Goal: Transaction & Acquisition: Purchase product/service

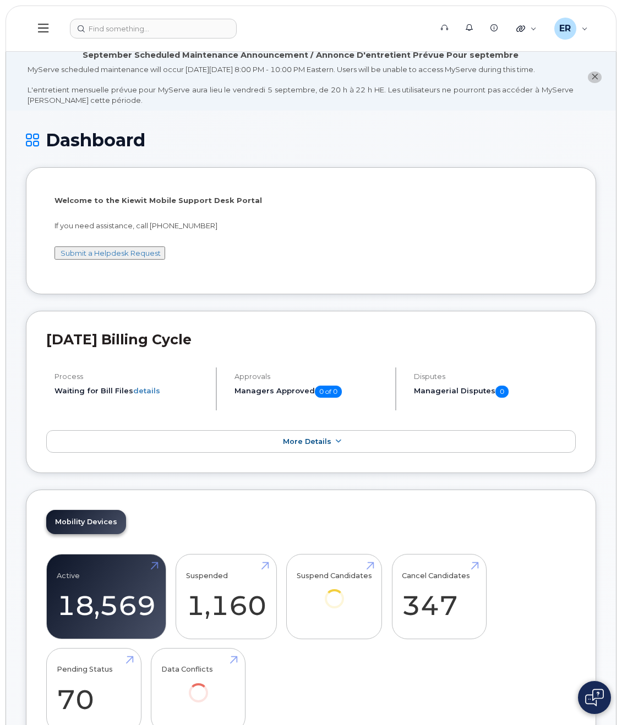
click at [53, 29] on button at bounding box center [43, 29] width 35 height 32
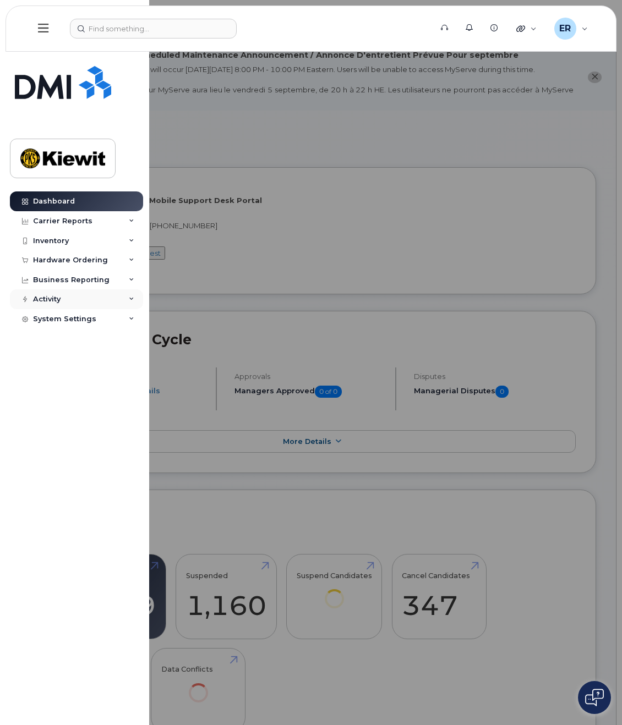
click at [68, 297] on div "Activity" at bounding box center [76, 299] width 133 height 20
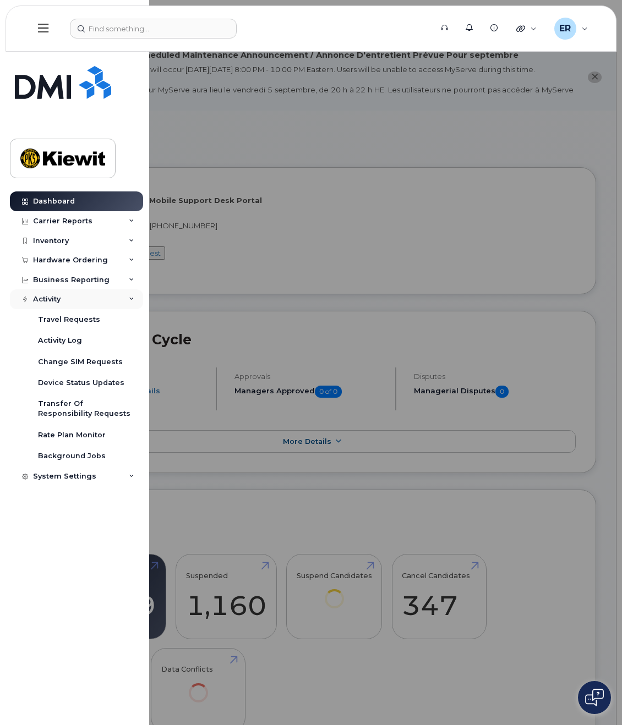
click at [68, 297] on div "Activity" at bounding box center [76, 299] width 133 height 20
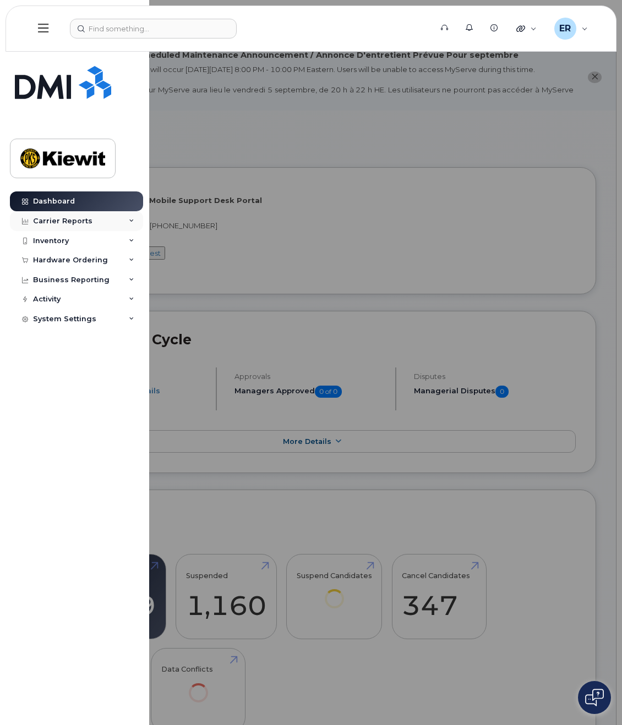
click at [62, 224] on div "Carrier Reports" at bounding box center [62, 221] width 59 height 9
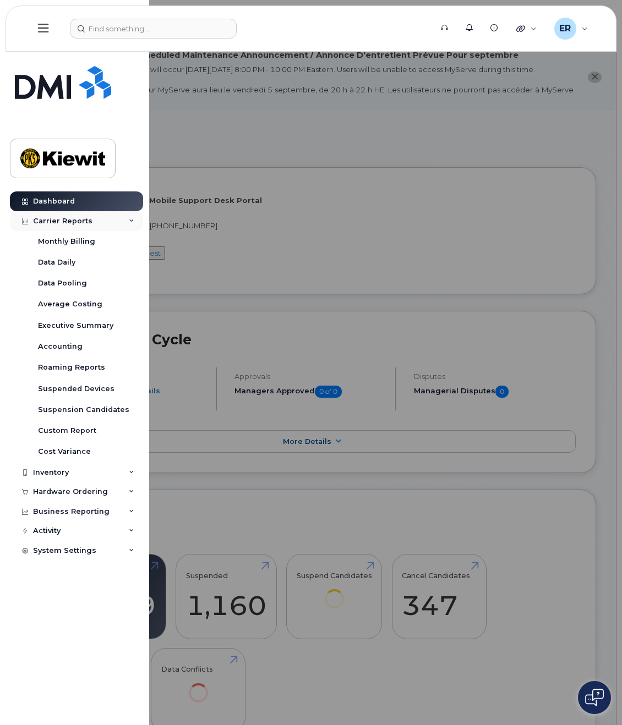
click at [62, 224] on div "Carrier Reports" at bounding box center [62, 221] width 59 height 9
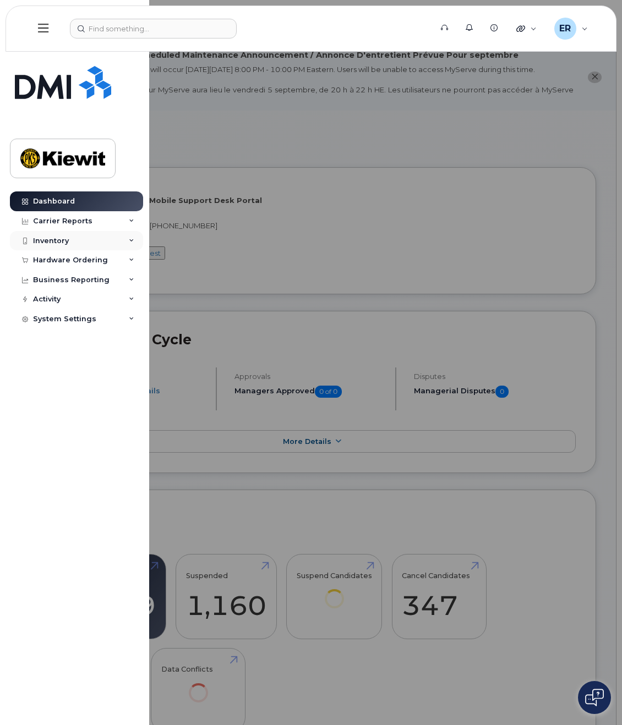
click at [53, 242] on div "Inventory" at bounding box center [51, 241] width 36 height 9
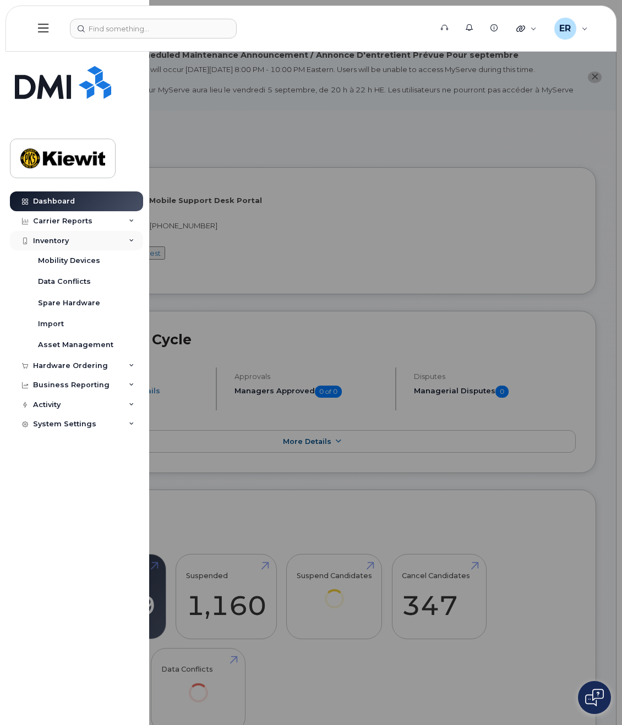
click at [53, 242] on div "Inventory" at bounding box center [51, 241] width 36 height 9
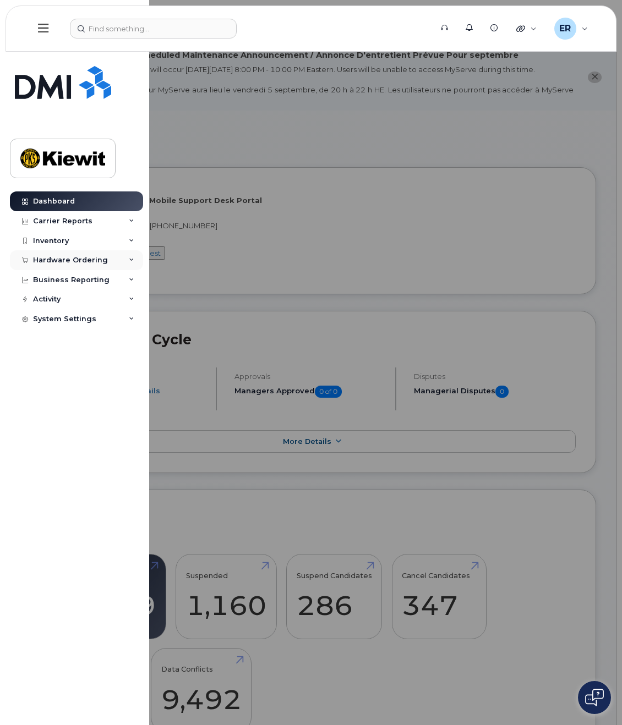
click at [50, 260] on div "Hardware Ordering" at bounding box center [70, 260] width 75 height 9
click at [57, 297] on div "Orders" at bounding box center [51, 302] width 27 height 10
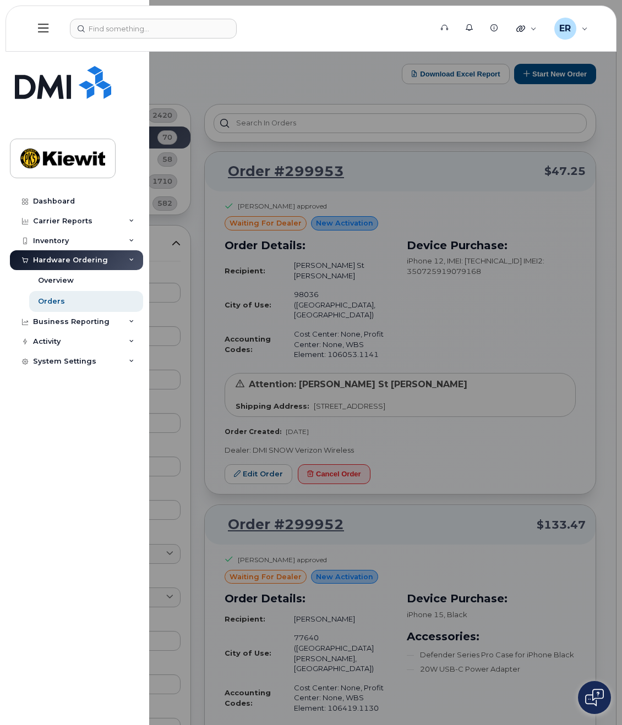
click at [572, 330] on div at bounding box center [311, 362] width 622 height 725
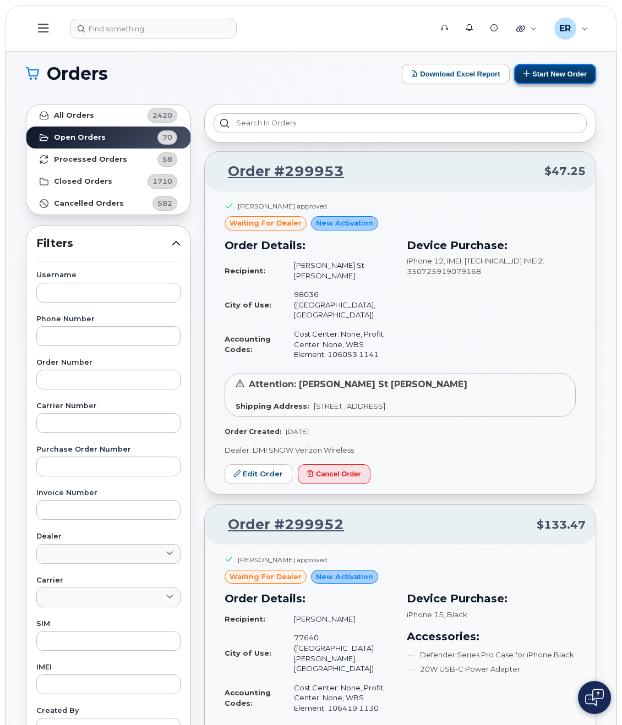
click at [546, 73] on button "Start New Order" at bounding box center [555, 74] width 82 height 20
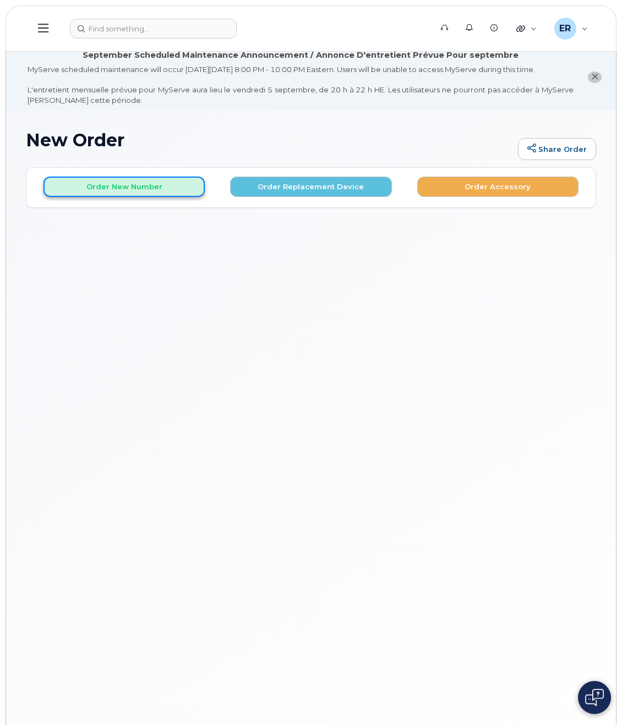
drag, startPoint x: 122, startPoint y: 198, endPoint x: 118, endPoint y: 205, distance: 8.1
click at [121, 197] on button "Order New Number" at bounding box center [123, 187] width 161 height 20
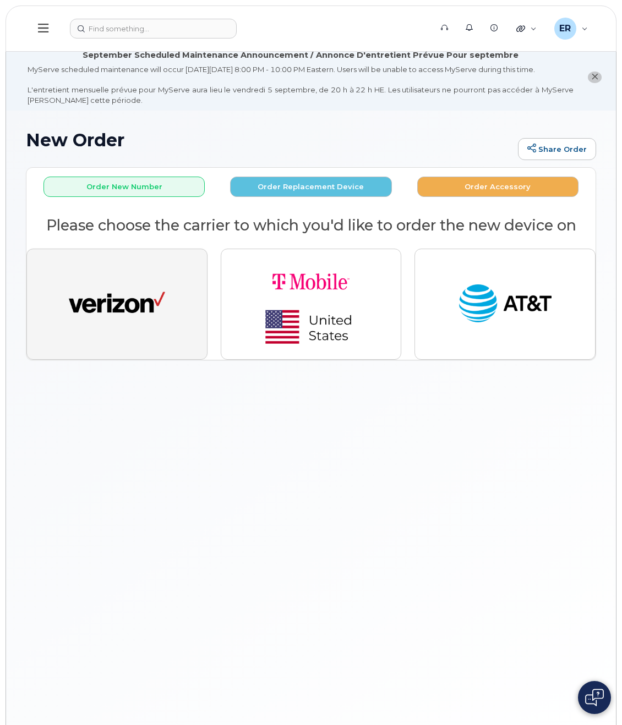
click at [87, 291] on img "button" at bounding box center [117, 304] width 96 height 50
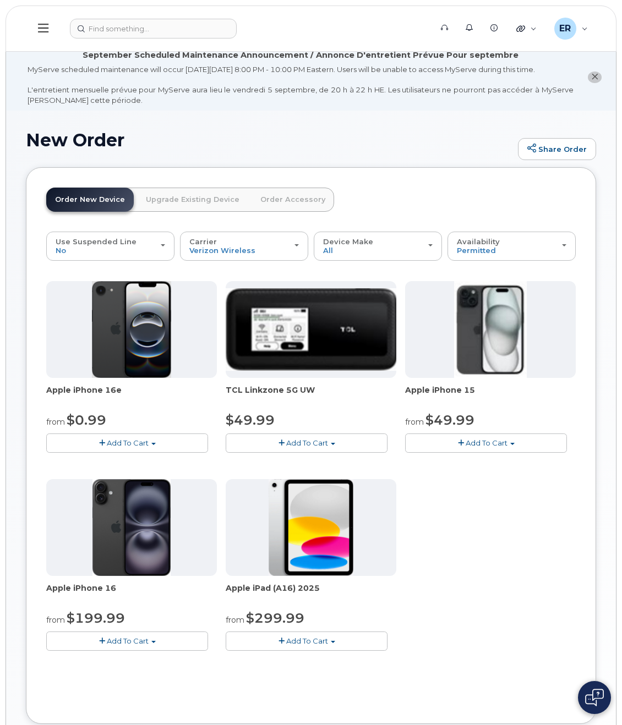
click at [307, 447] on span "Add To Cart" at bounding box center [307, 442] width 42 height 9
click at [285, 470] on link "$49.99 - 2 Year Activation" at bounding box center [285, 464] width 115 height 14
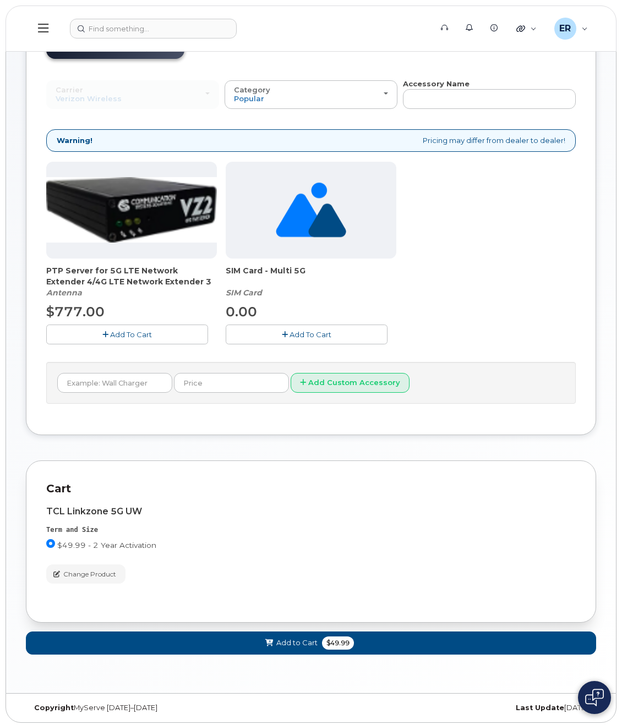
scroll to position [163, 0]
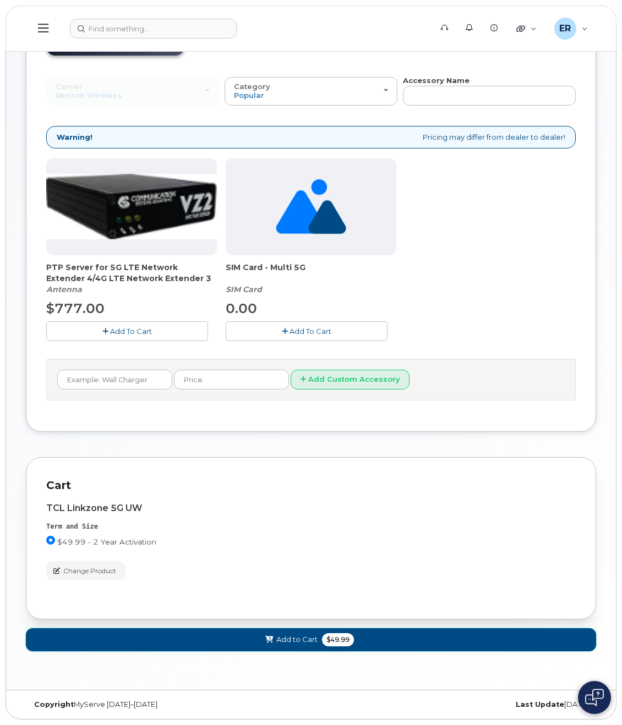
click at [312, 634] on span "Add to Cart" at bounding box center [296, 639] width 41 height 10
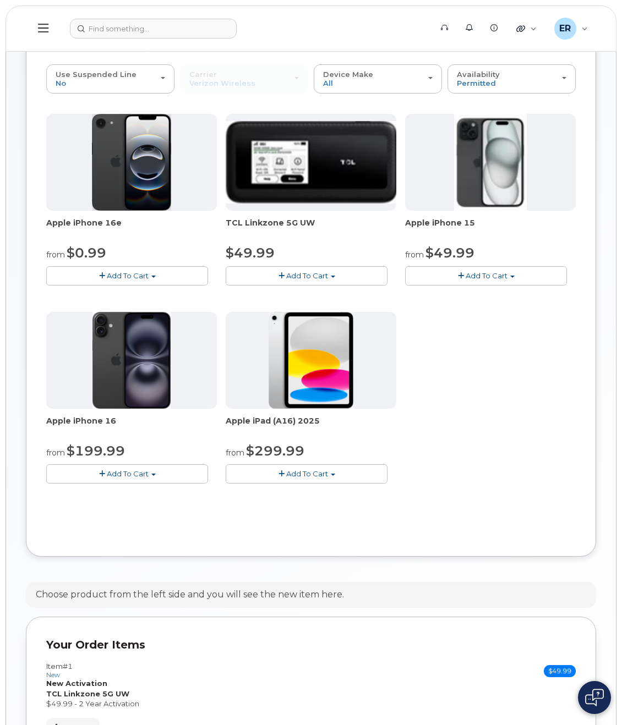
scroll to position [313, 0]
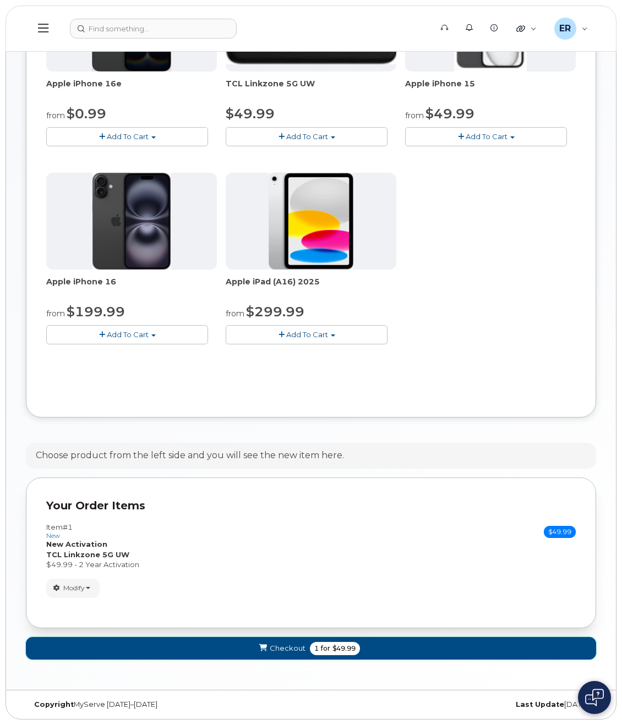
click at [234, 649] on button "Checkout 1 for $49.99" at bounding box center [311, 648] width 570 height 23
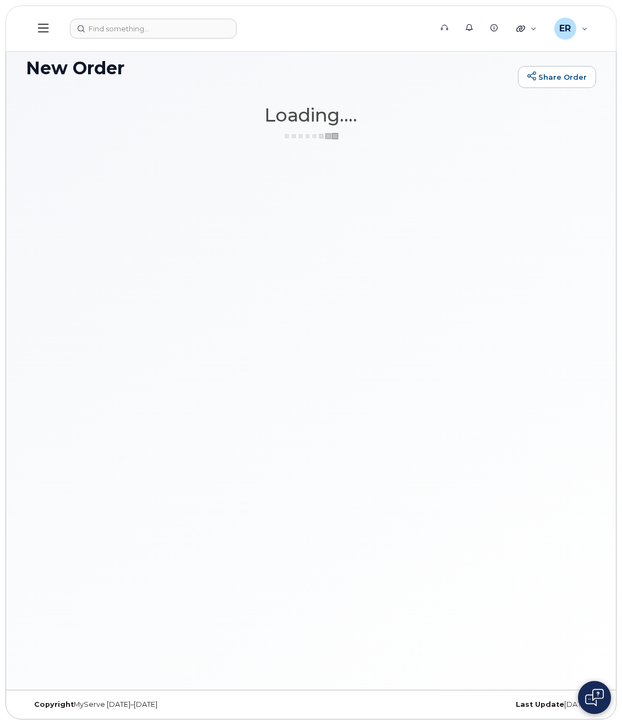
scroll to position [82, 0]
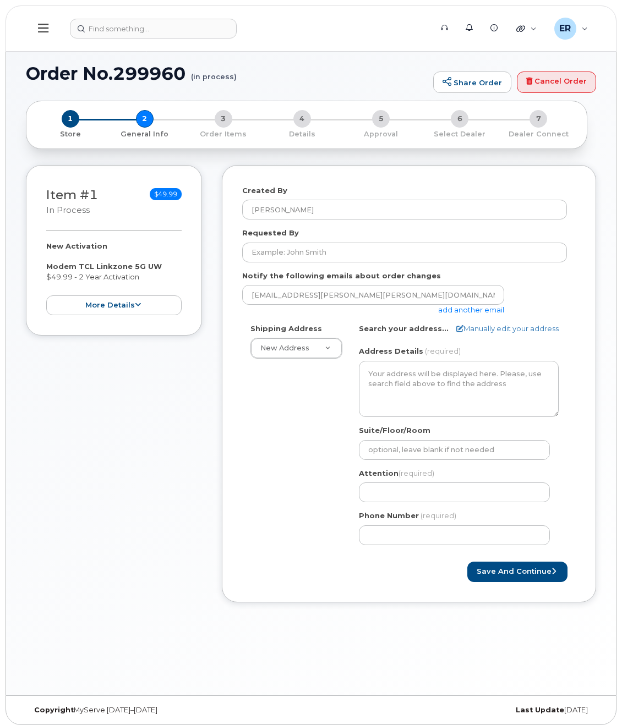
select select
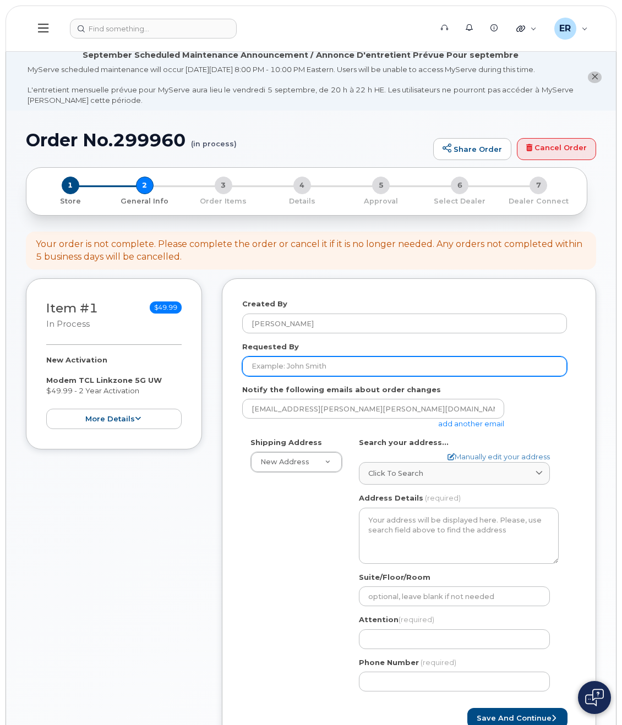
click at [282, 375] on input "Requested By" at bounding box center [404, 367] width 325 height 20
click at [271, 376] on input "Requested By" at bounding box center [404, 367] width 325 height 20
paste input "[PERSON_NAME].[PERSON_NAME]"
type input "[PERSON_NAME].[PERSON_NAME]"
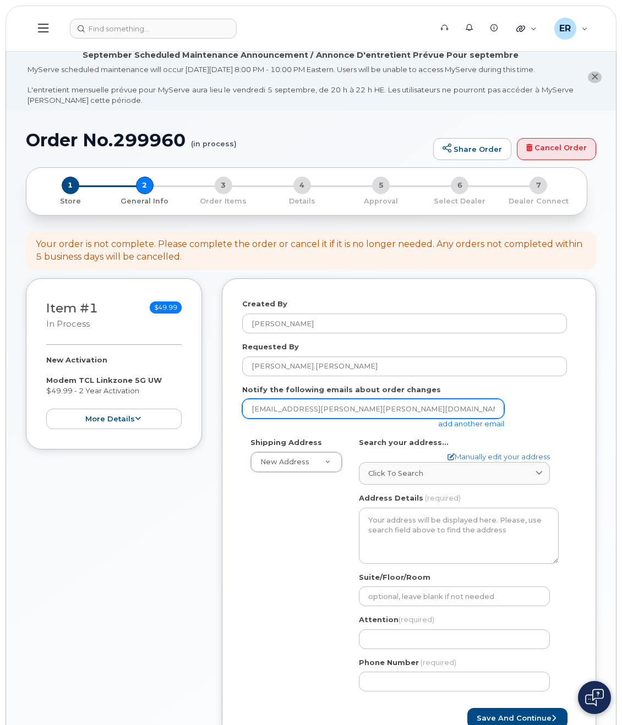
click at [298, 419] on input "[EMAIL_ADDRESS][PERSON_NAME][PERSON_NAME][DOMAIN_NAME]" at bounding box center [373, 409] width 262 height 20
click at [471, 428] on link "add another email" at bounding box center [471, 423] width 66 height 9
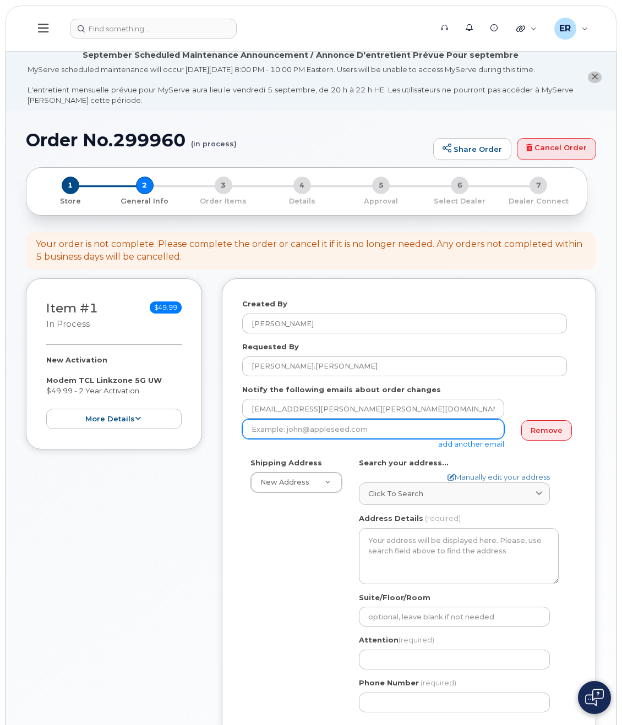
click at [430, 430] on input "email" at bounding box center [373, 429] width 262 height 20
paste input "[EMAIL_ADDRESS][PERSON_NAME][PERSON_NAME][DOMAIN_NAME]"
click at [347, 429] on input "[EMAIL_ADDRESS][PERSON_NAME][PERSON_NAME][DOMAIN_NAME]" at bounding box center [373, 429] width 262 height 20
click at [322, 436] on input "[EMAIL_ADDRESS][PERSON_NAME][PERSON_NAME][DOMAIN_NAME]" at bounding box center [373, 429] width 262 height 20
click at [294, 439] on input "[EMAIL_ADDRESS][PERSON_NAME][PERSON_NAME][DOMAIN_NAME]" at bounding box center [373, 429] width 262 height 20
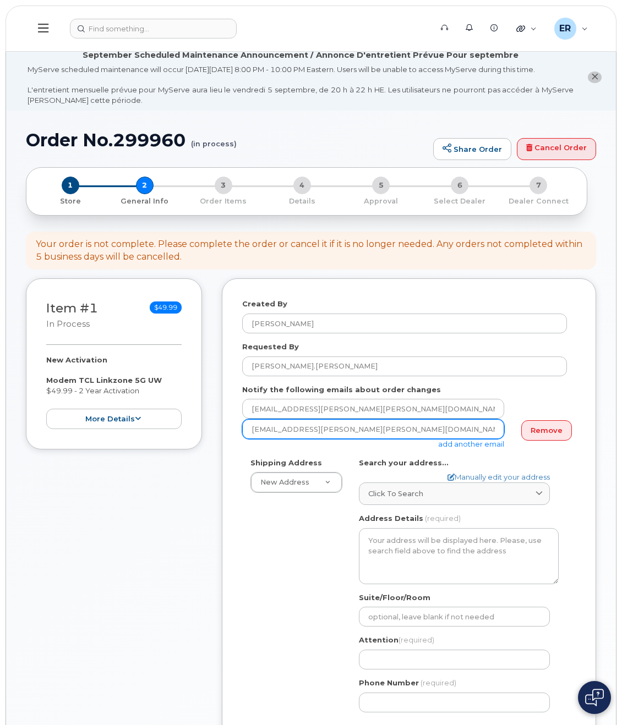
type input "[EMAIL_ADDRESS][PERSON_NAME][PERSON_NAME][DOMAIN_NAME]"
click at [258, 551] on div "Shipping Address New Address New Address AB Search your address... Manually edi…" at bounding box center [404, 589] width 325 height 263
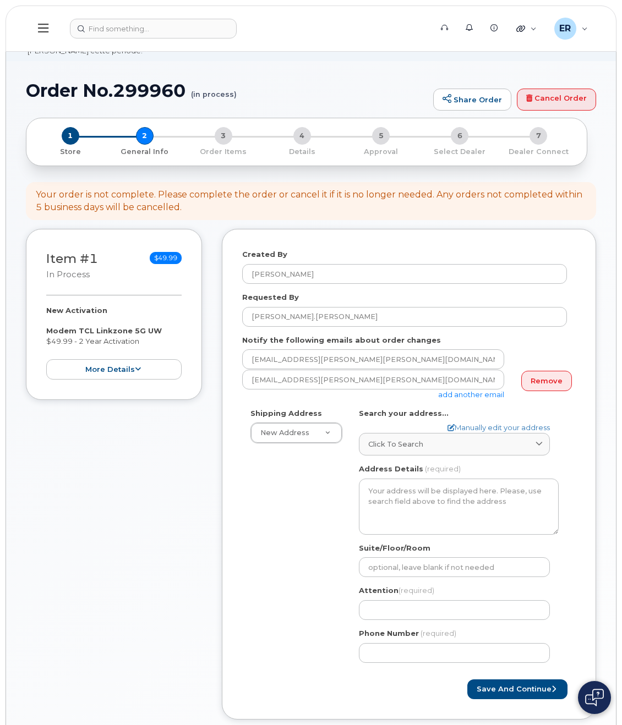
scroll to position [110, 0]
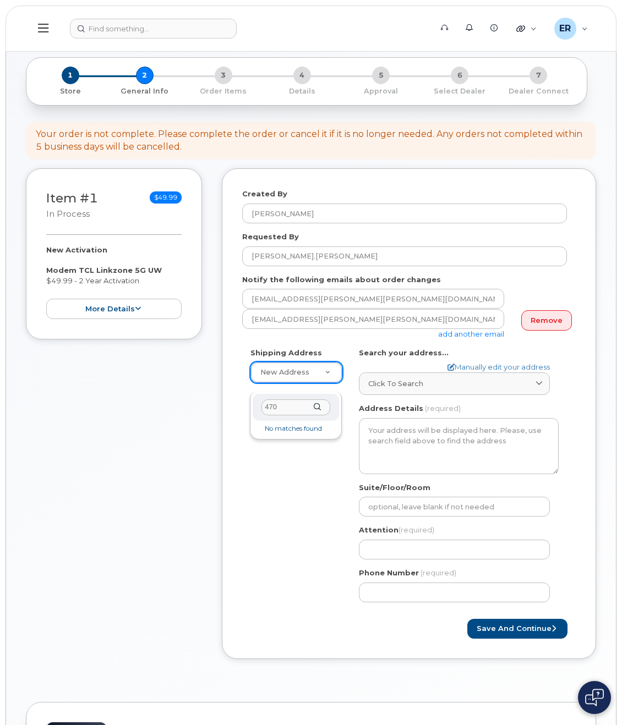
click at [319, 407] on div "470" at bounding box center [296, 407] width 86 height 27
type input "4"
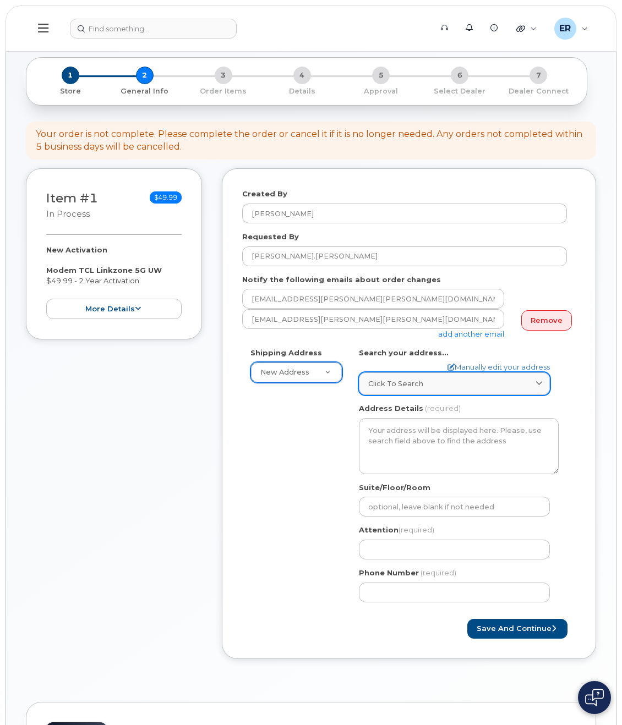
click at [452, 385] on div "Click to search" at bounding box center [454, 384] width 172 height 10
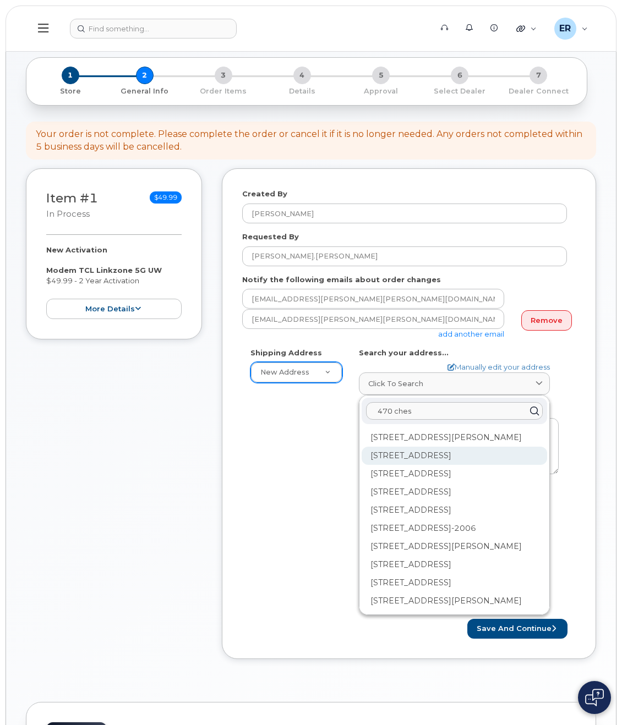
type input "470 ches"
click at [447, 465] on div "470 Chestnut Ridge Rd Woodcliff Lake NJ 07677" at bounding box center [453, 456] width 185 height 18
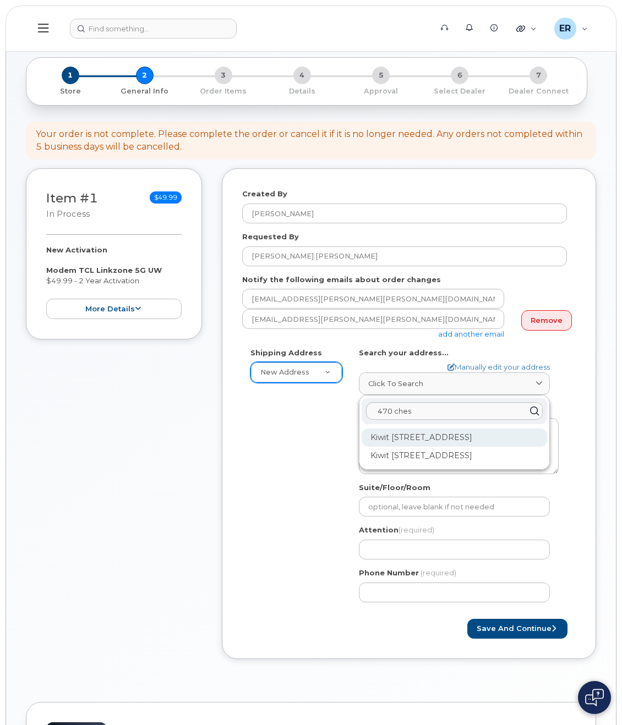
click at [498, 439] on div "Kiwit 470 Chestnut Ridge Rd Ste 1 Woodcliff Lake NJ 07677-7730" at bounding box center [453, 438] width 185 height 18
select select
type textarea "Kiwit 470 Chestnut Ridge Rd Ste 1 WOODCLIFF LAKE NJ 07677-7730 UNITED STATES"
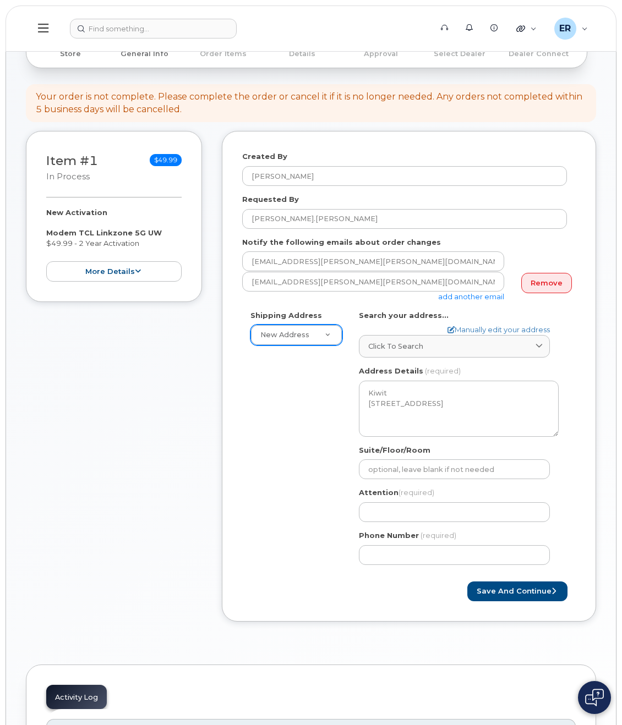
scroll to position [165, 0]
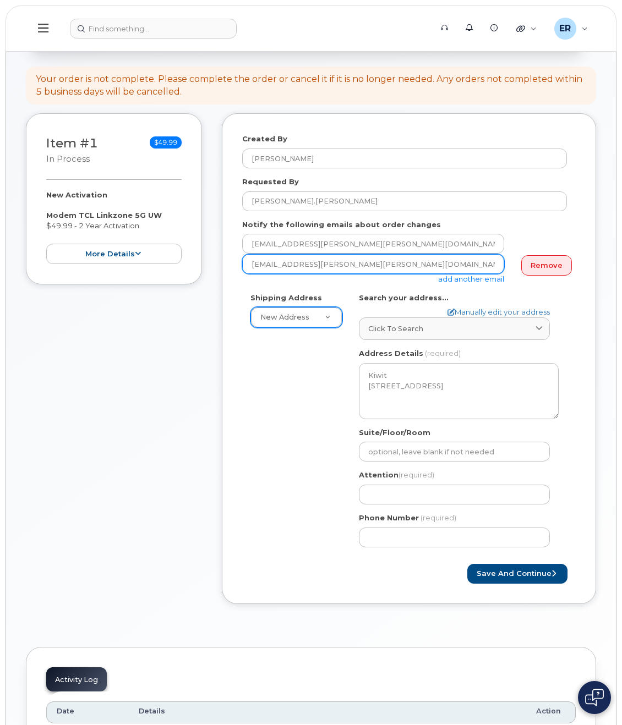
click at [352, 273] on input "[EMAIL_ADDRESS][PERSON_NAME][PERSON_NAME][DOMAIN_NAME]" at bounding box center [373, 264] width 262 height 20
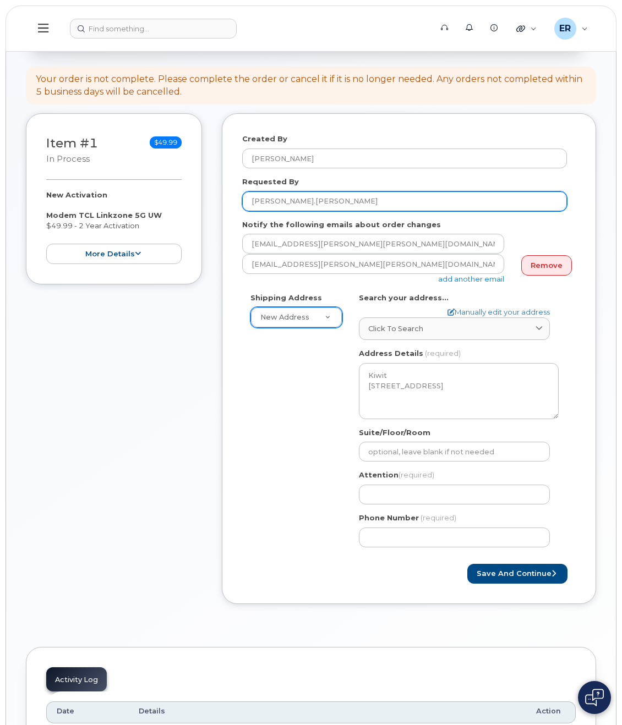
drag, startPoint x: 337, startPoint y: 216, endPoint x: 192, endPoint y: 215, distance: 145.2
click at [192, 215] on div "Item #1 in process $49.99 New Activation Modem TCL Linkzone 5G UW $49.99 - 2 Ye…" at bounding box center [311, 366] width 570 height 507
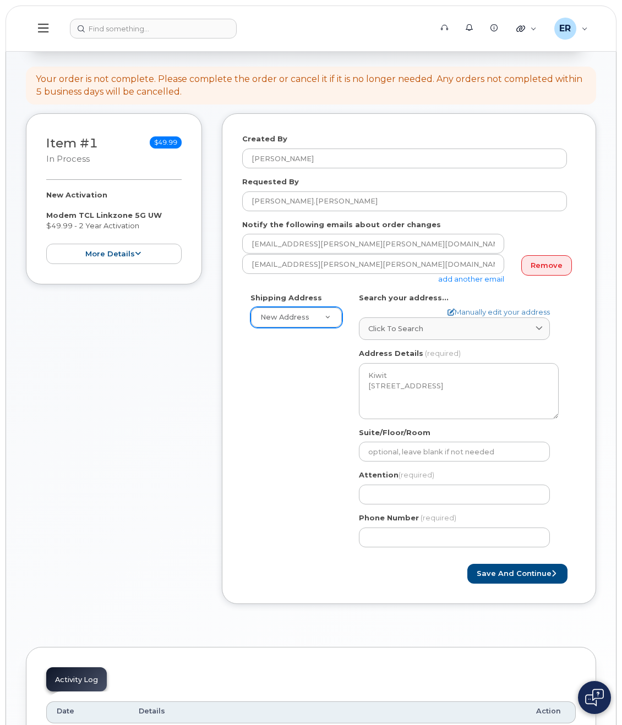
click at [270, 427] on div "Shipping Address New Address New Address NJ Woodcliff Lake Search your address.…" at bounding box center [404, 424] width 325 height 263
click at [209, 165] on div "Item #1 in process $49.99 New Activation Modem TCL Linkzone 5G UW $49.99 - 2 Ye…" at bounding box center [311, 366] width 570 height 507
click at [387, 490] on input "Attention (required)" at bounding box center [454, 495] width 191 height 20
paste input "[PERSON_NAME]"
type input "[PERSON_NAME]"
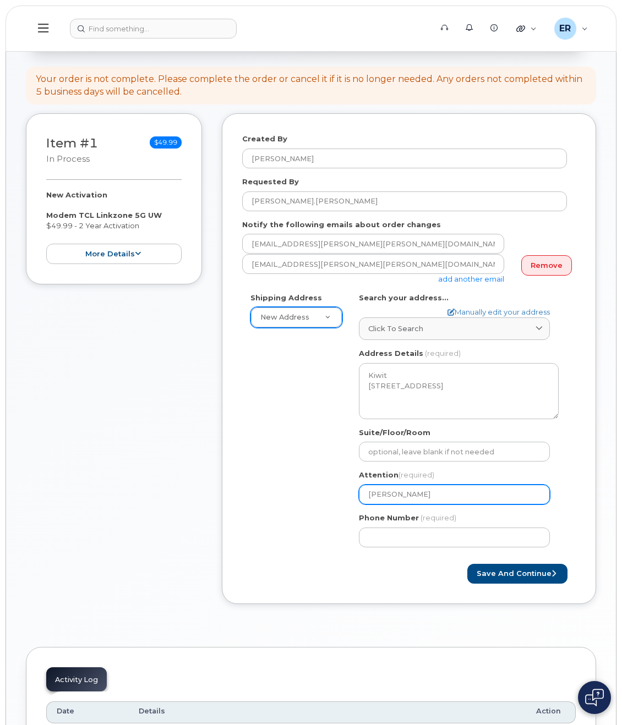
click at [387, 495] on input "[PERSON_NAME]" at bounding box center [454, 495] width 191 height 20
select select
type input "EddyRonquillo"
select select
type input "[PERSON_NAME]"
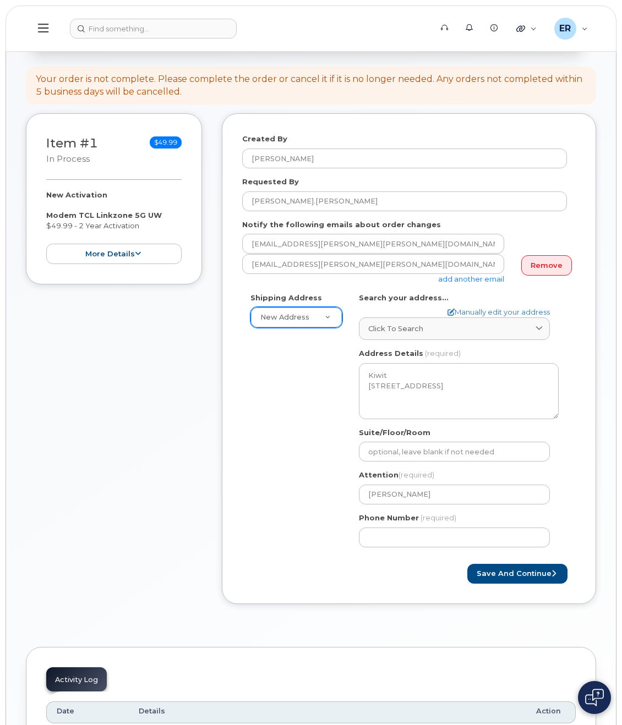
click at [408, 524] on div "Phone Number (required)" at bounding box center [459, 530] width 200 height 35
click at [402, 529] on input "Phone Number" at bounding box center [454, 538] width 191 height 20
type input "720402588"
select select
type input "7204025889"
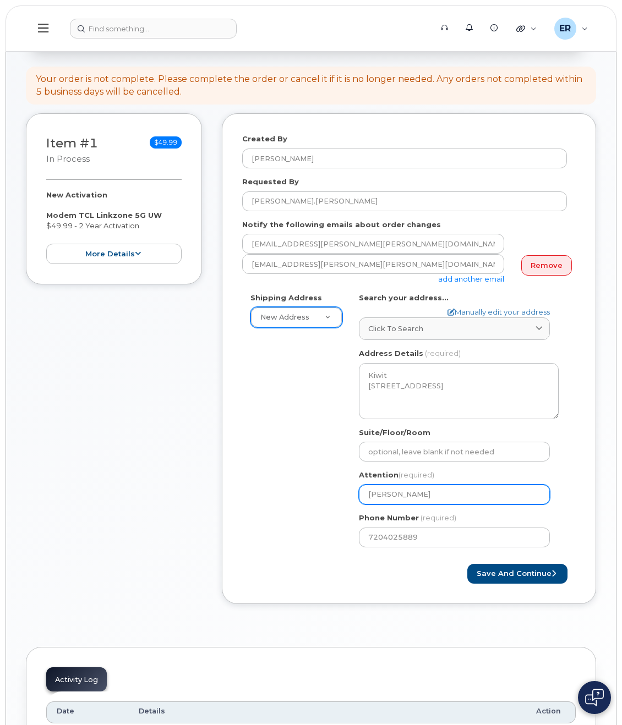
drag, startPoint x: 446, startPoint y: 494, endPoint x: 309, endPoint y: 469, distance: 139.2
click at [310, 471] on div "Shipping Address New Address New Address NJ Woodcliff Lake Search your address.…" at bounding box center [404, 424] width 325 height 263
paste input "[PERSON_NAME].[PERSON_NAME]"
select select
type input "[PERSON_NAME].[PERSON_NAME]"
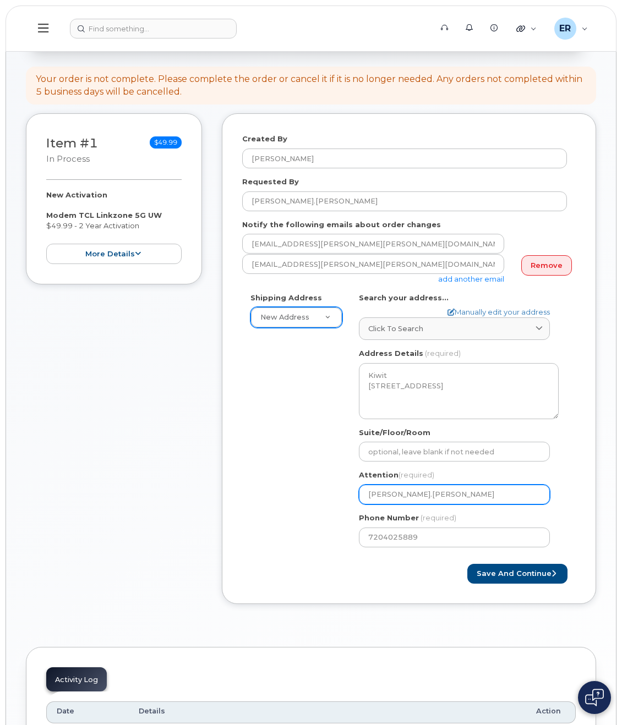
click at [387, 496] on input "[PERSON_NAME].[PERSON_NAME]" at bounding box center [454, 495] width 191 height 20
select select
type input "LukeCiocca"
select select
type input "[PERSON_NAME]"
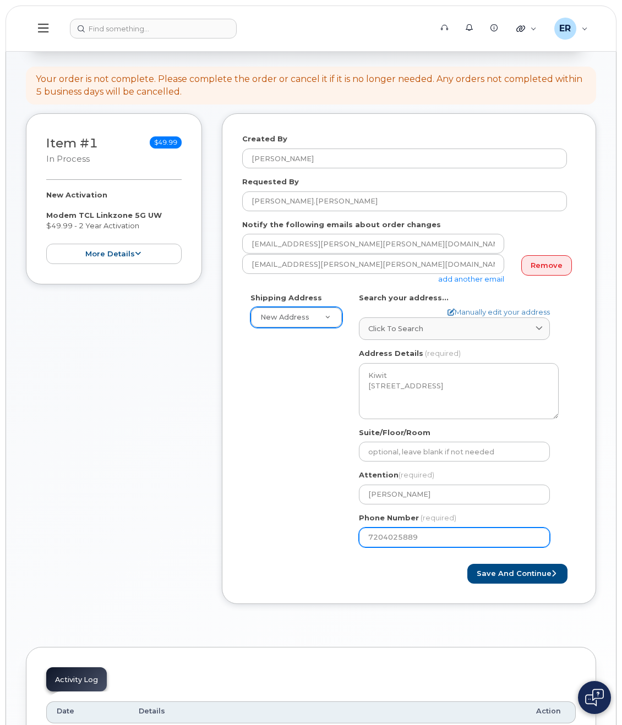
drag, startPoint x: 423, startPoint y: 535, endPoint x: 282, endPoint y: 533, distance: 140.9
click at [282, 534] on div "Shipping Address New Address New Address NJ Woodcliff Lake Search your address.…" at bounding box center [404, 424] width 325 height 263
select select
type input "201957338"
select select
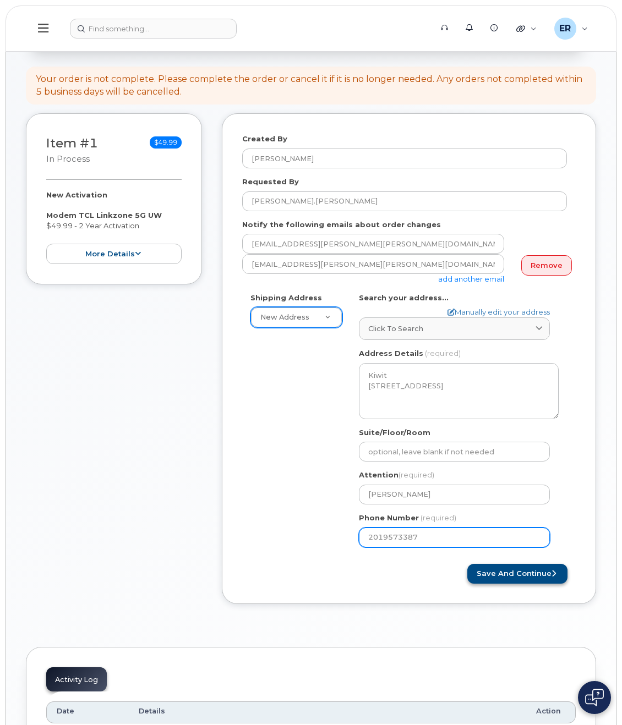
type input "2019573387"
click at [546, 566] on button "Save and Continue" at bounding box center [517, 574] width 100 height 20
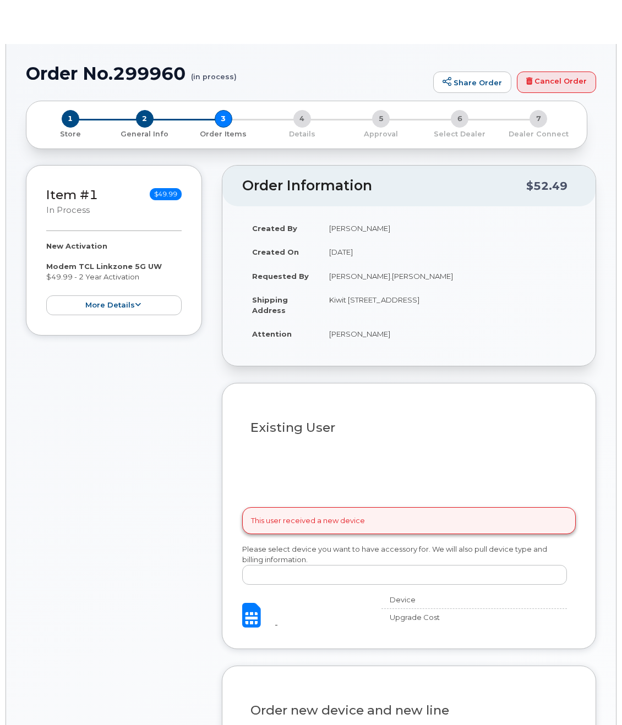
select select
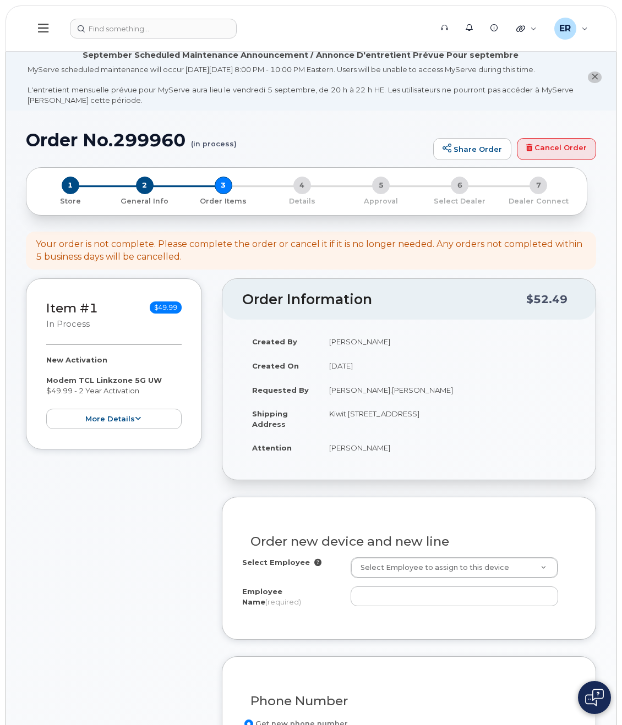
scroll to position [110, 0]
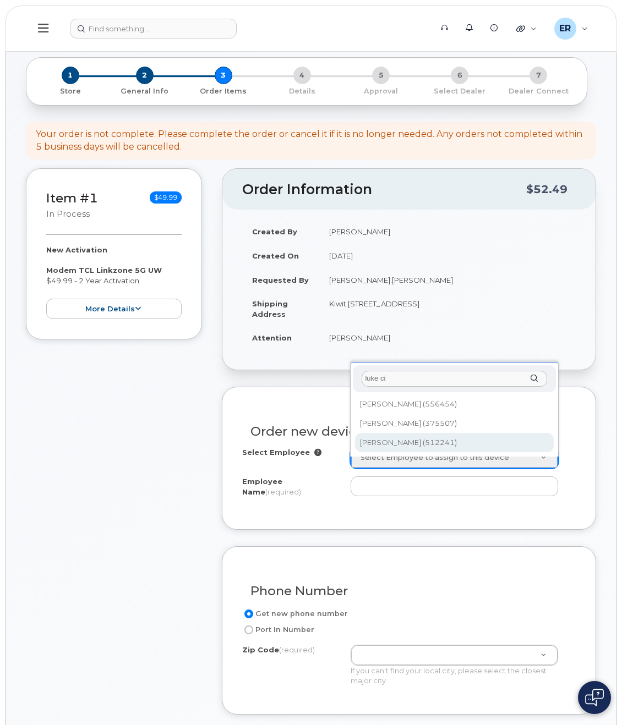
type input "luke ci"
type input "2163701"
type input "Luke Ciocca"
type input "1800 Richmond Terrace"
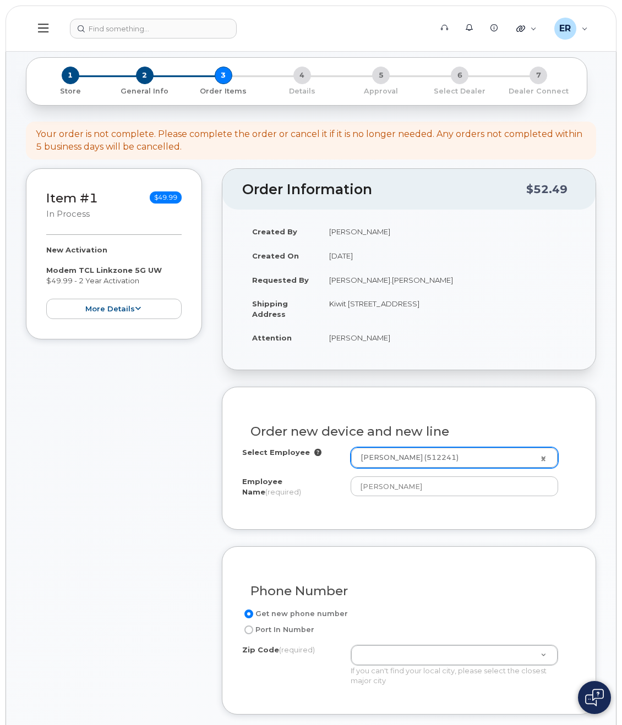
click at [563, 522] on div "Order new device and new line Select Employee Luke Ciocca (512241) 2163701 Empl…" at bounding box center [409, 458] width 374 height 143
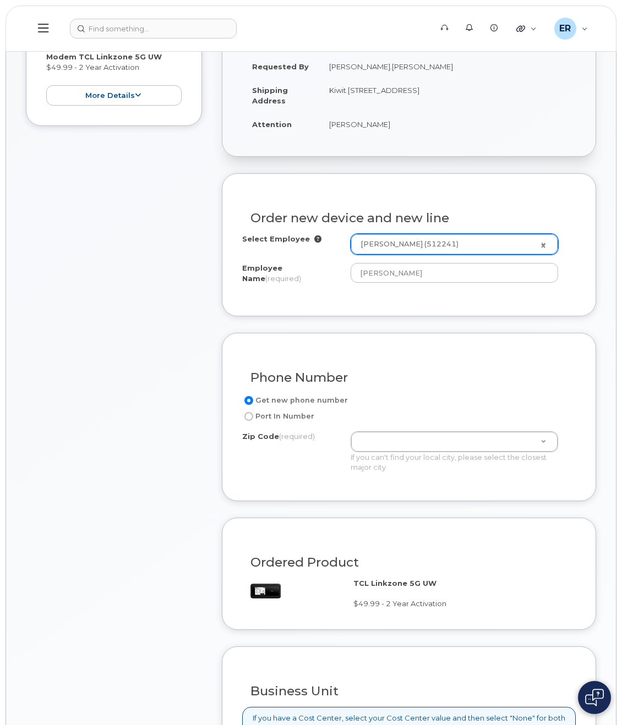
scroll to position [330, 0]
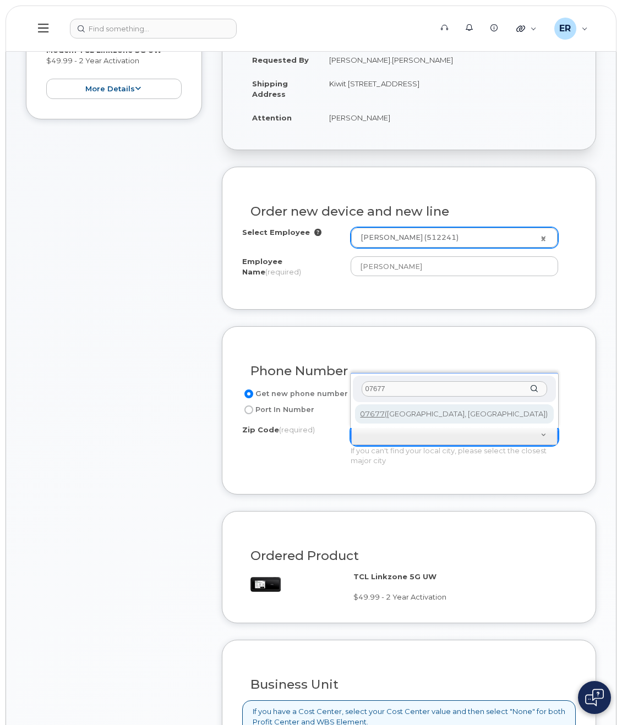
type input "07677"
type input "07677 (Woodcliff Lake, NJ)"
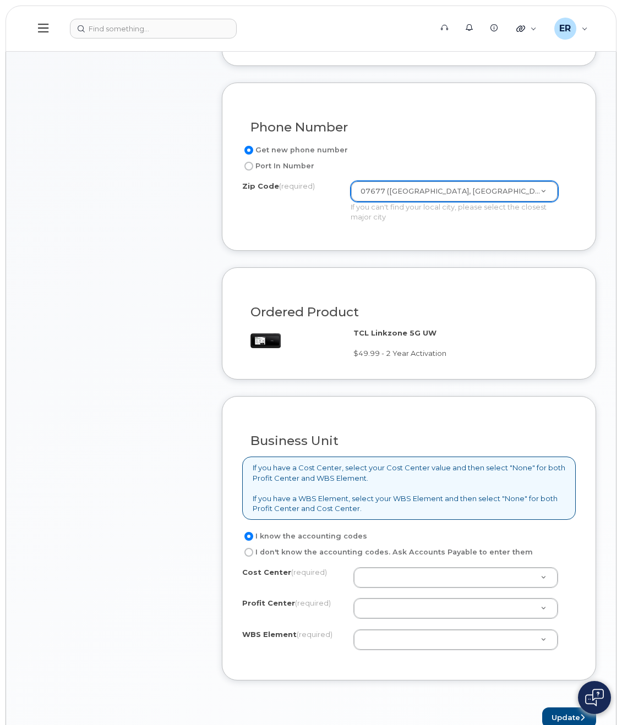
scroll to position [605, 0]
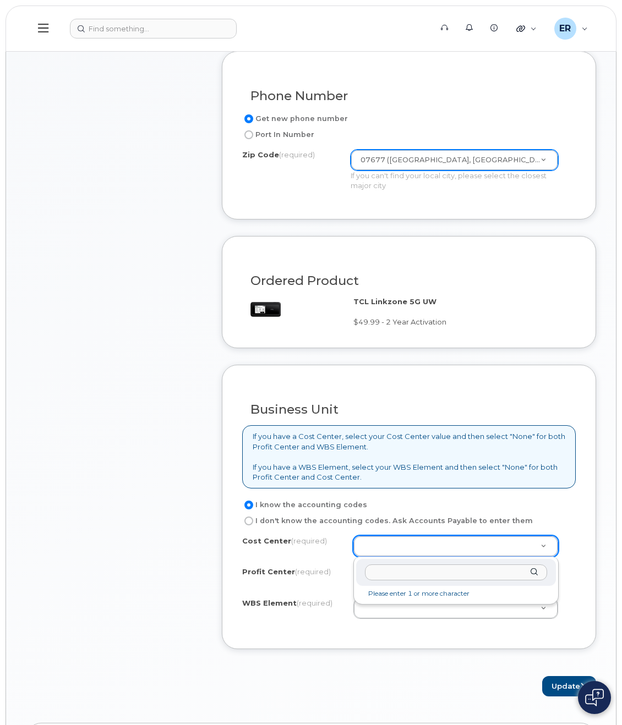
click at [533, 571] on div at bounding box center [456, 572] width 200 height 27
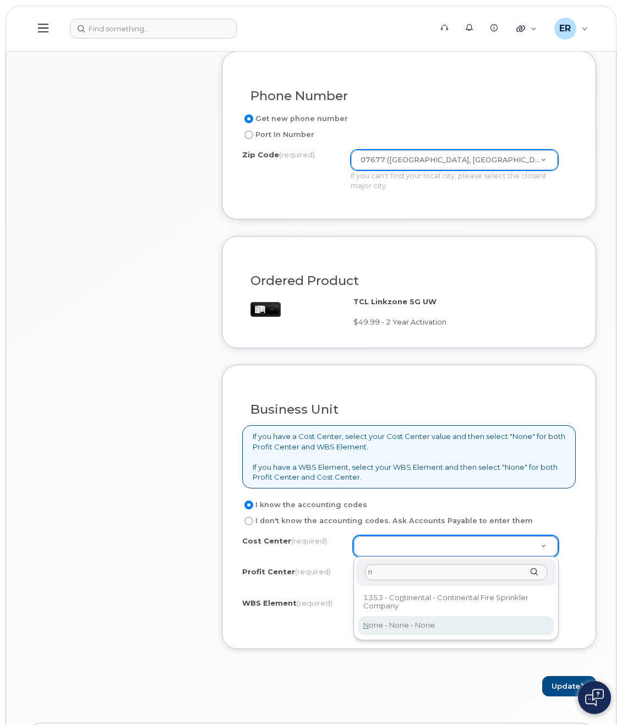
type input "n"
type input "None"
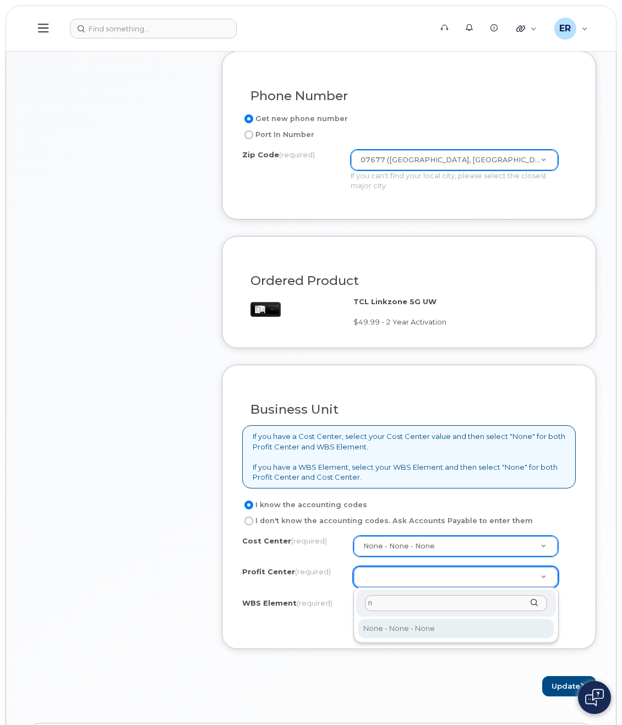
type input "n"
select select "None"
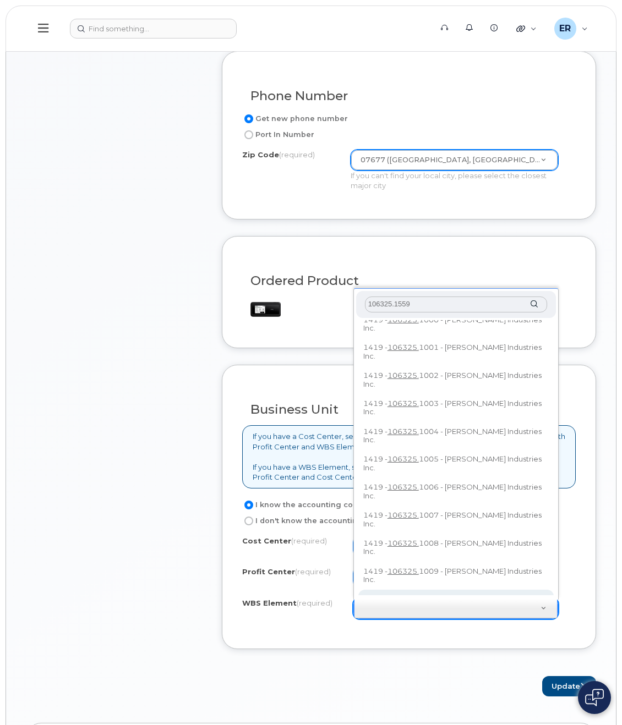
scroll to position [0, 0]
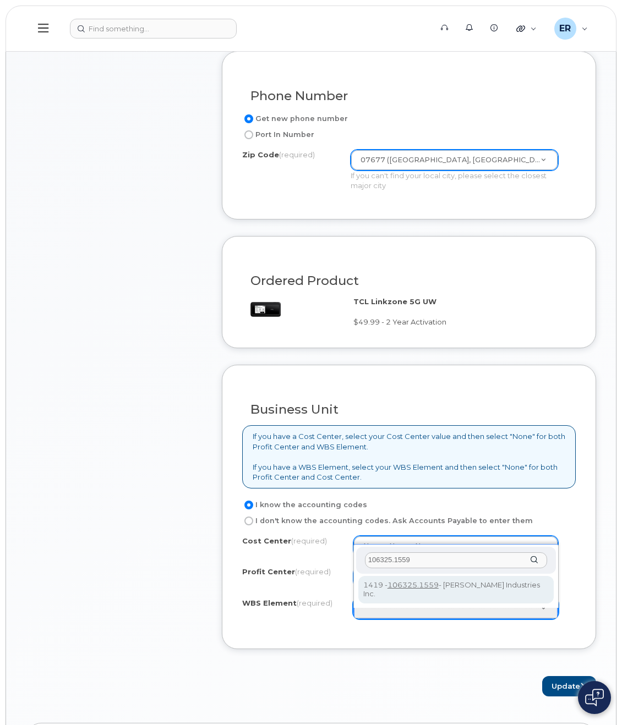
type input "106325.1559"
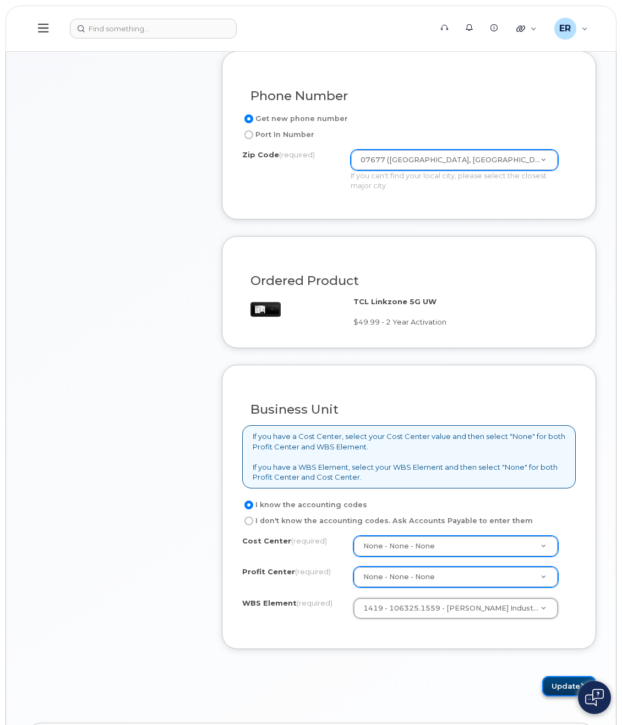
click at [563, 688] on button "Update" at bounding box center [569, 686] width 54 height 20
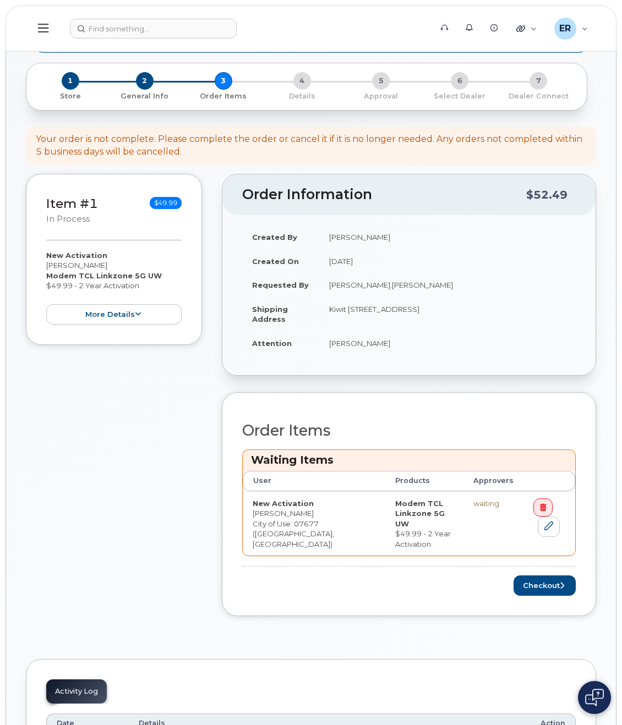
scroll to position [165, 0]
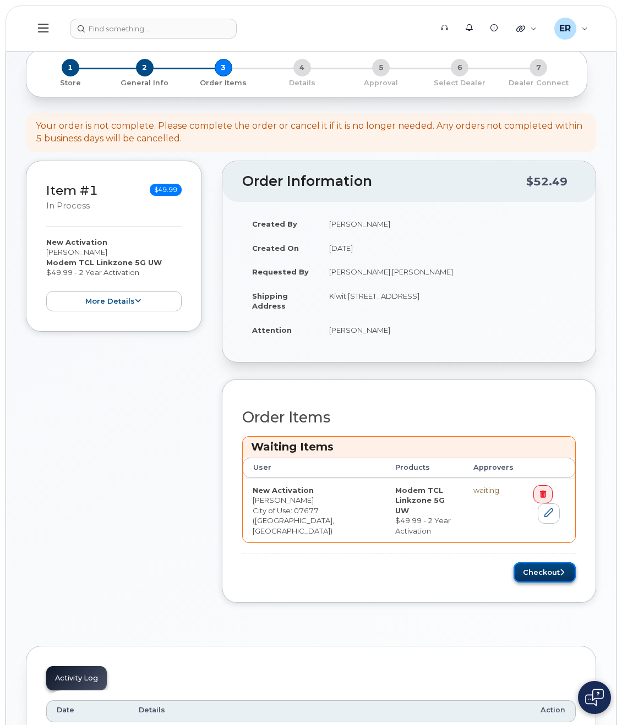
click at [564, 573] on button "Checkout" at bounding box center [544, 572] width 62 height 20
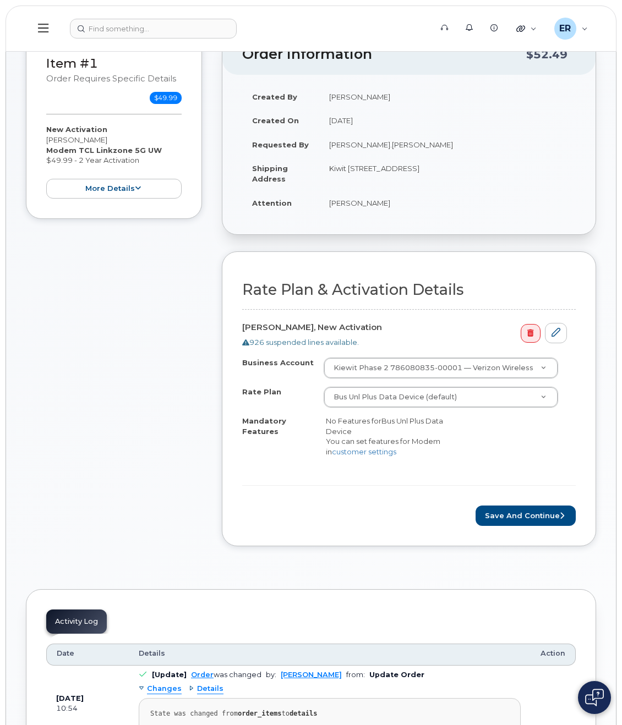
scroll to position [220, 0]
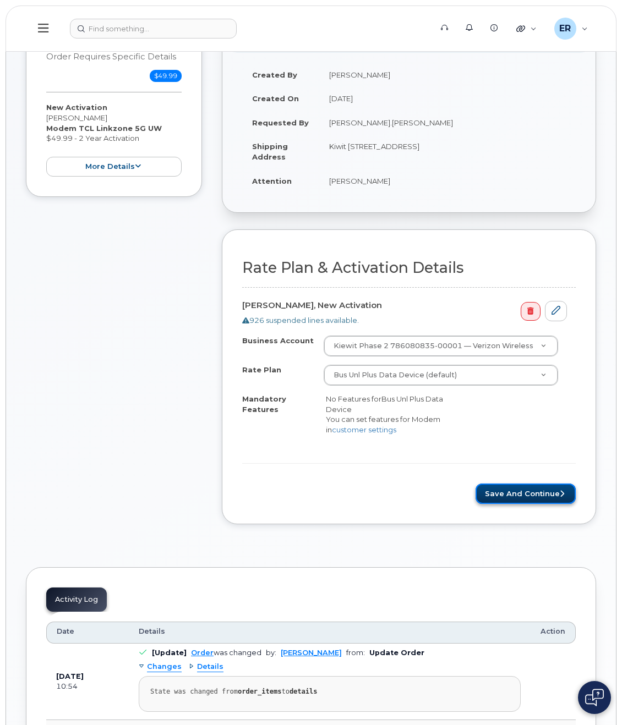
click at [525, 502] on button "Save and Continue" at bounding box center [525, 494] width 100 height 20
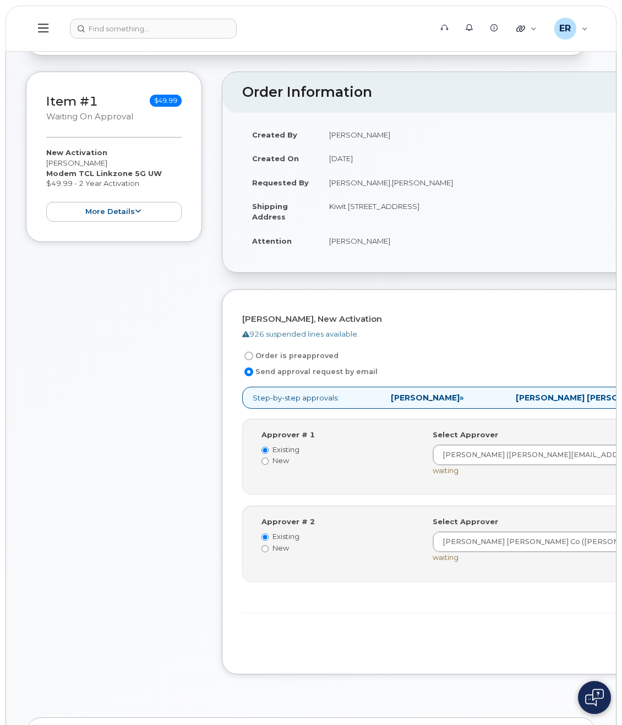
scroll to position [165, 0]
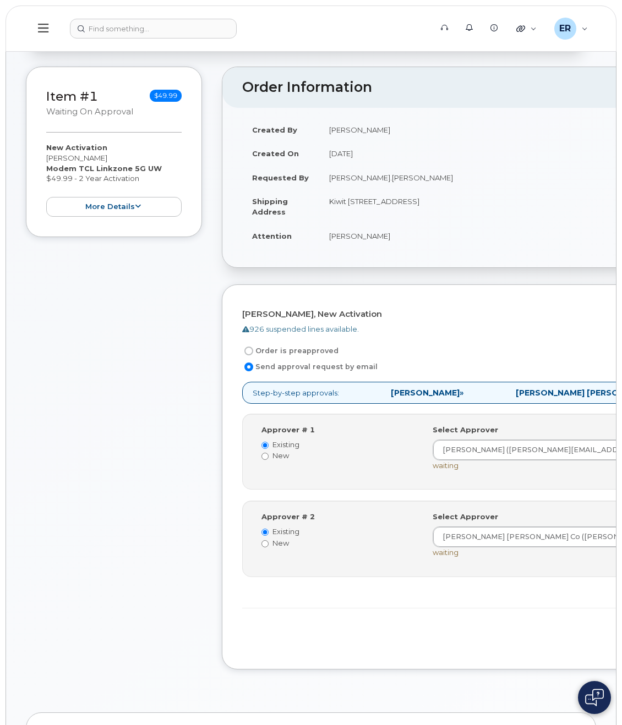
click at [246, 355] on input "Order is preapproved" at bounding box center [248, 351] width 9 height 9
radio input "true"
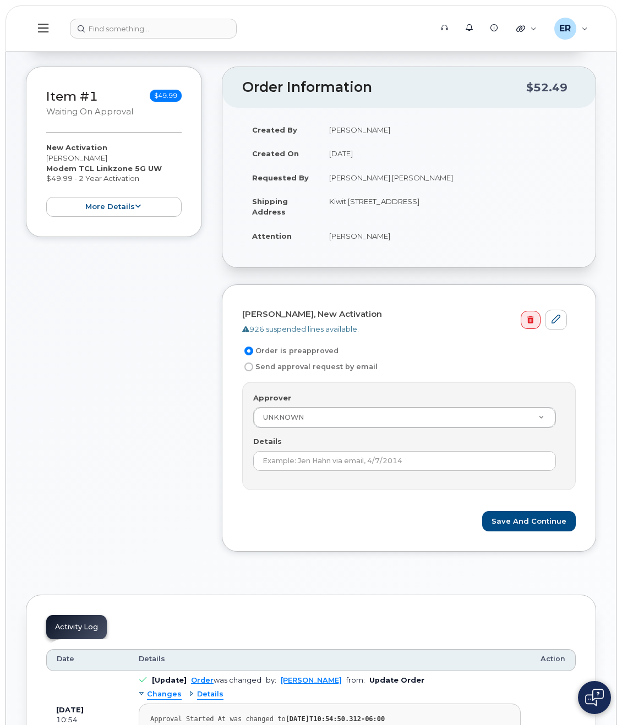
click at [251, 371] on input "Send approval request by email" at bounding box center [248, 367] width 9 height 9
radio input "true"
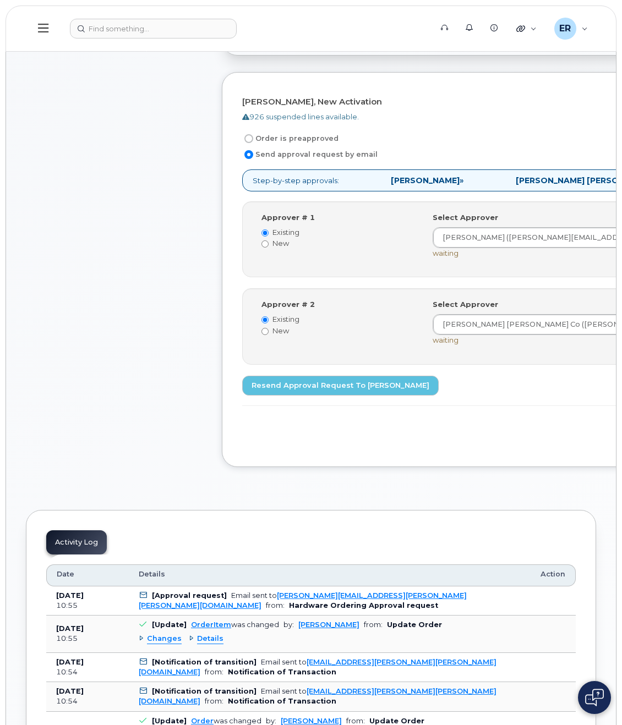
scroll to position [385, 0]
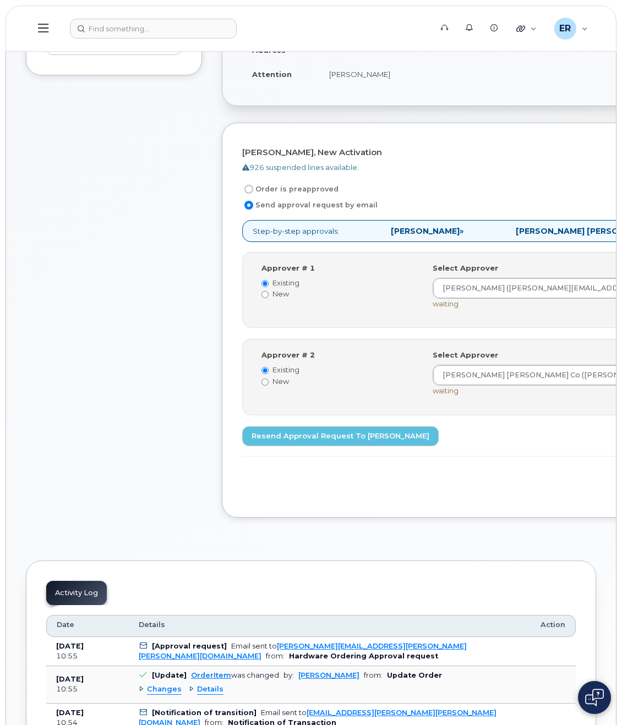
scroll to position [330, 0]
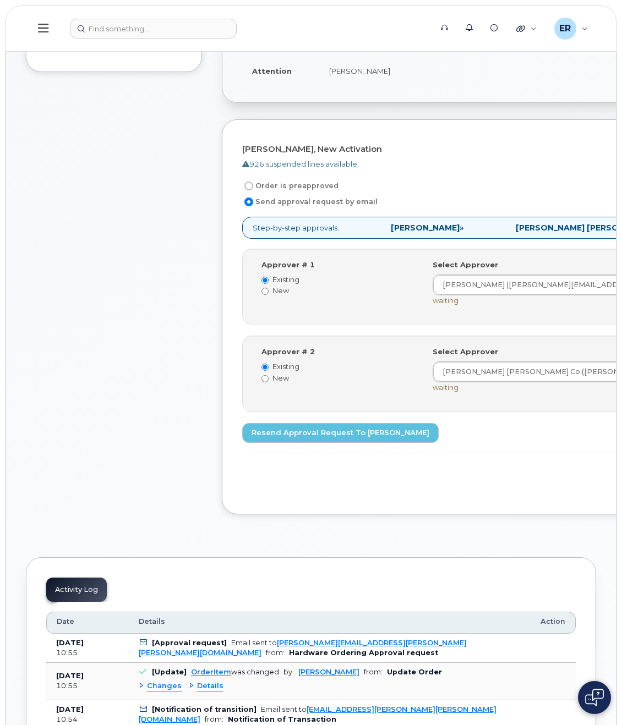
click at [495, 190] on div "Order is preapproved" at bounding box center [504, 185] width 524 height 13
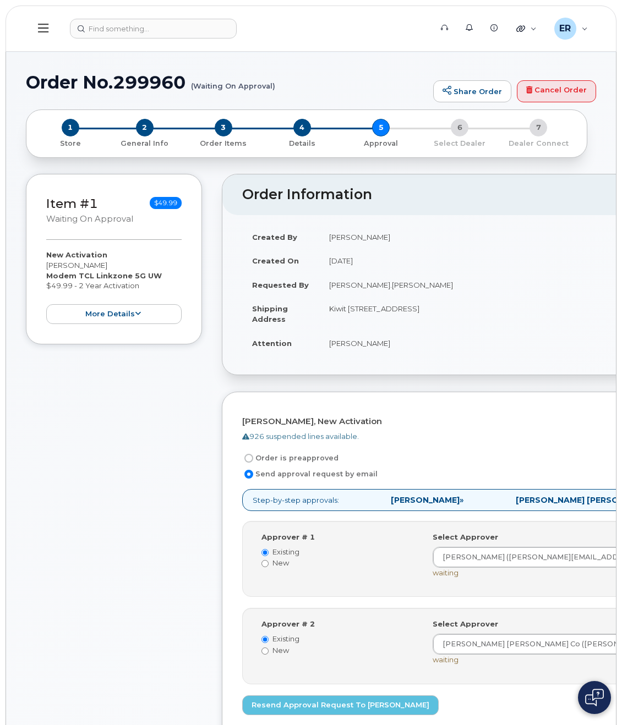
scroll to position [0, 0]
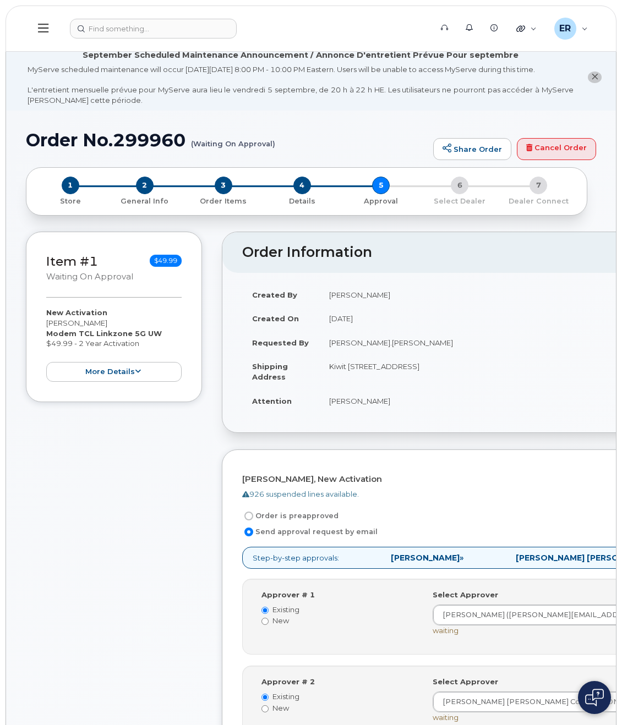
click at [470, 85] on div "MyServe scheduled maintenance will occur [DATE][DATE] 8:00 PM - 10:00 PM Easter…" at bounding box center [301, 84] width 546 height 41
